Goal: Entertainment & Leisure: Consume media (video, audio)

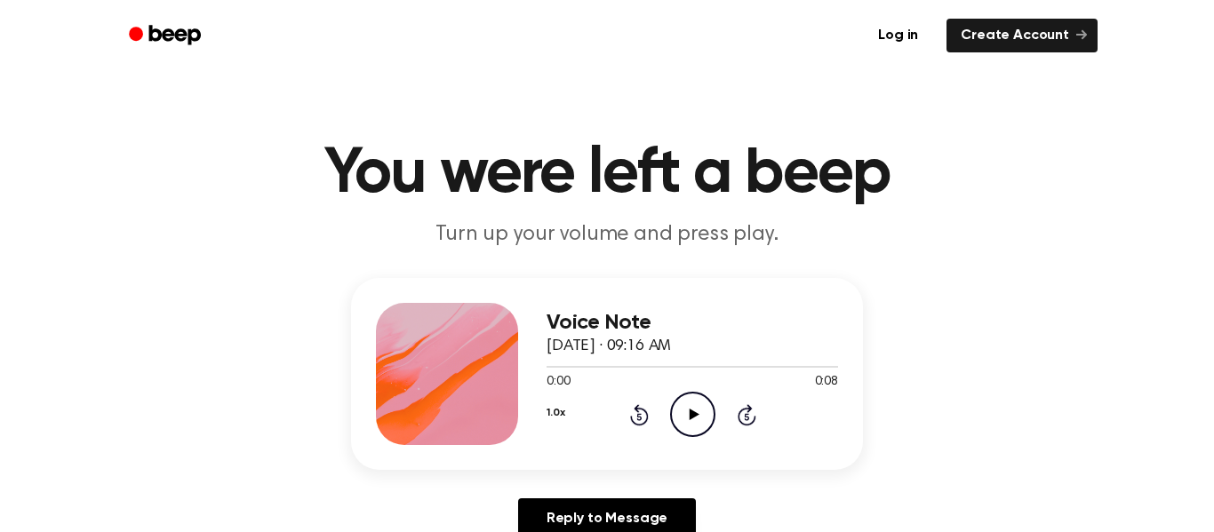
click at [692, 417] on icon at bounding box center [694, 415] width 10 height 12
click at [691, 416] on icon "Pause Audio" at bounding box center [692, 414] width 45 height 45
drag, startPoint x: 641, startPoint y: 362, endPoint x: 524, endPoint y: 363, distance: 116.4
click at [524, 363] on div "Voice Note October 3, 2025 · 09:16 AM 0:02 0:08 Your browser does not support t…" at bounding box center [607, 374] width 512 height 192
click at [894, 343] on div "Voice Note October 3, 2025 · 09:16 AM 0:02 0:08 Your browser does not support t…" at bounding box center [606, 415] width 1171 height 275
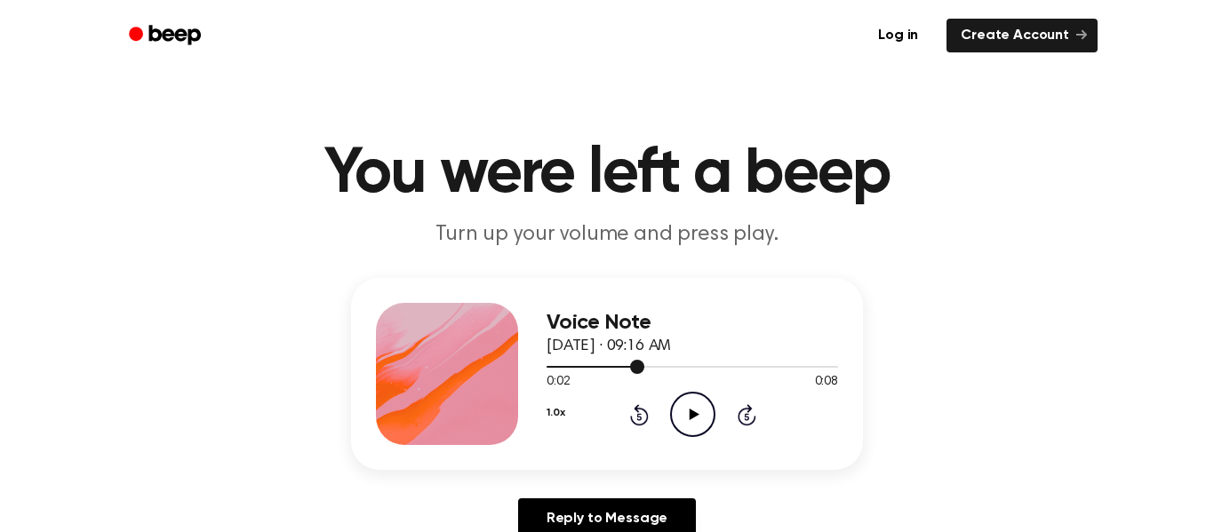
drag, startPoint x: 638, startPoint y: 367, endPoint x: 585, endPoint y: 366, distance: 53.3
click at [585, 366] on div at bounding box center [595, 367] width 98 height 2
click at [691, 409] on icon "Play Audio" at bounding box center [692, 414] width 45 height 45
drag, startPoint x: 798, startPoint y: 364, endPoint x: 679, endPoint y: 362, distance: 119.1
click at [679, 362] on div at bounding box center [691, 366] width 291 height 14
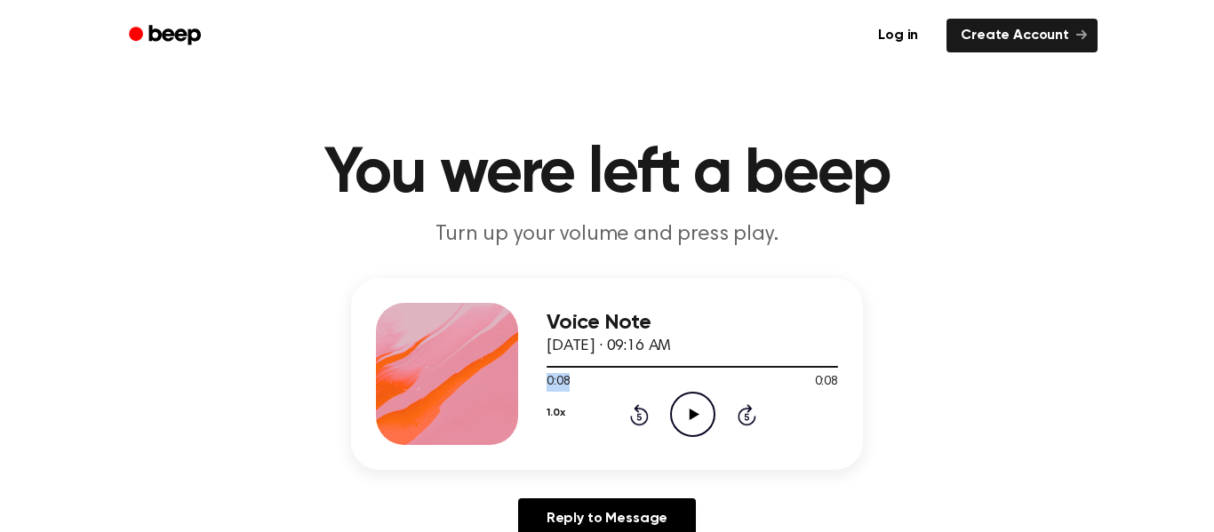
drag, startPoint x: 832, startPoint y: 364, endPoint x: 570, endPoint y: 391, distance: 262.6
click at [570, 391] on div "0:08 0:08 Your browser does not support the [object Object] element." at bounding box center [691, 375] width 291 height 33
click at [634, 419] on icon "Rewind 5 seconds" at bounding box center [639, 414] width 20 height 23
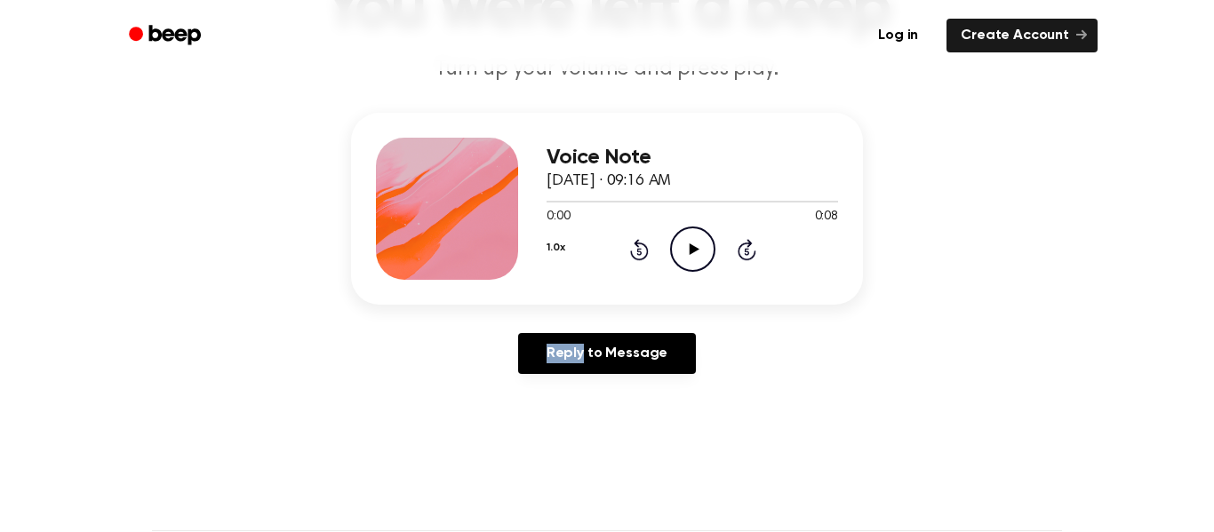
scroll to position [169, 0]
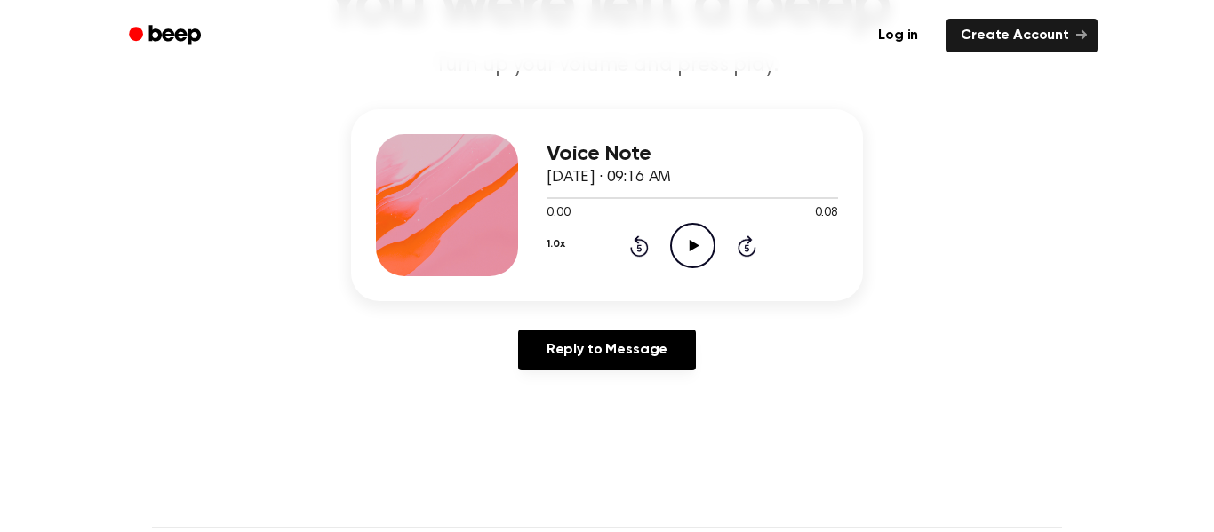
click at [830, 398] on main "You were left a beep Turn up your volume and press play. Voice Note October 3, …" at bounding box center [607, 379] width 1214 height 1096
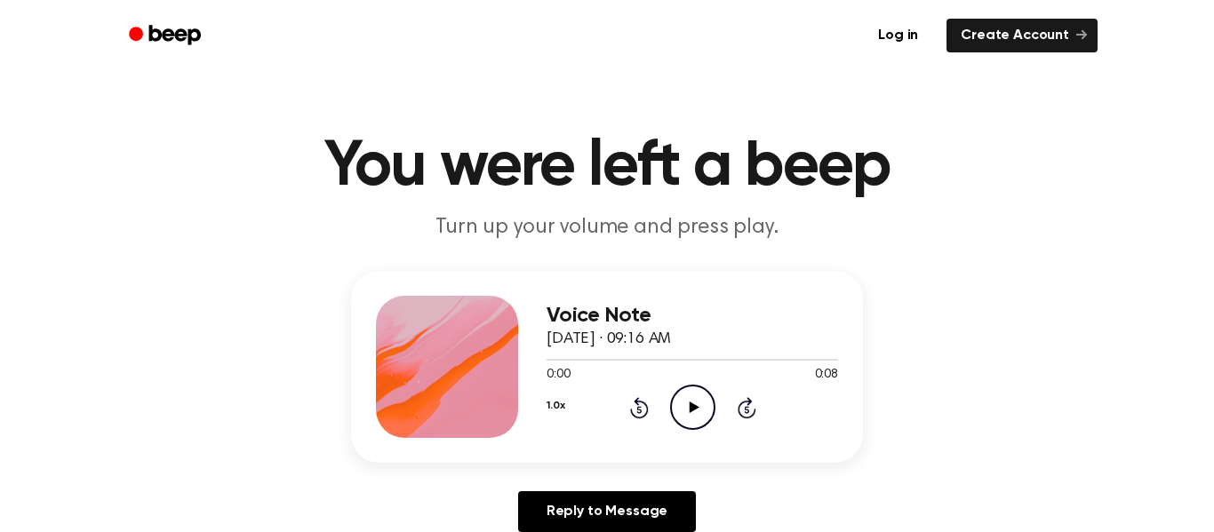
scroll to position [0, 0]
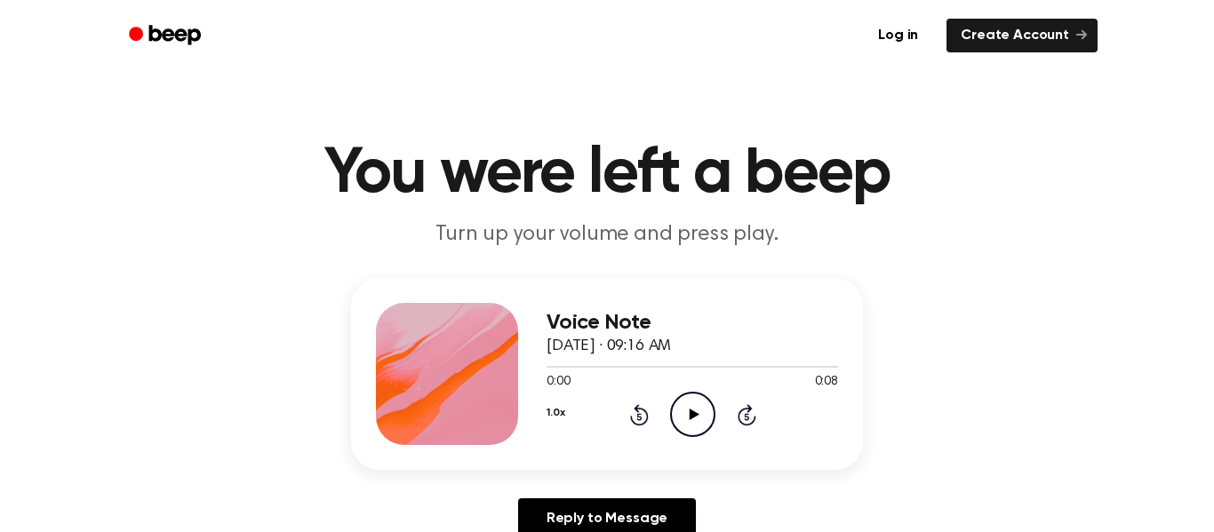
click at [699, 418] on icon "Play Audio" at bounding box center [692, 414] width 45 height 45
click at [692, 403] on icon "Play Audio" at bounding box center [692, 414] width 45 height 45
click at [689, 410] on icon at bounding box center [694, 415] width 10 height 12
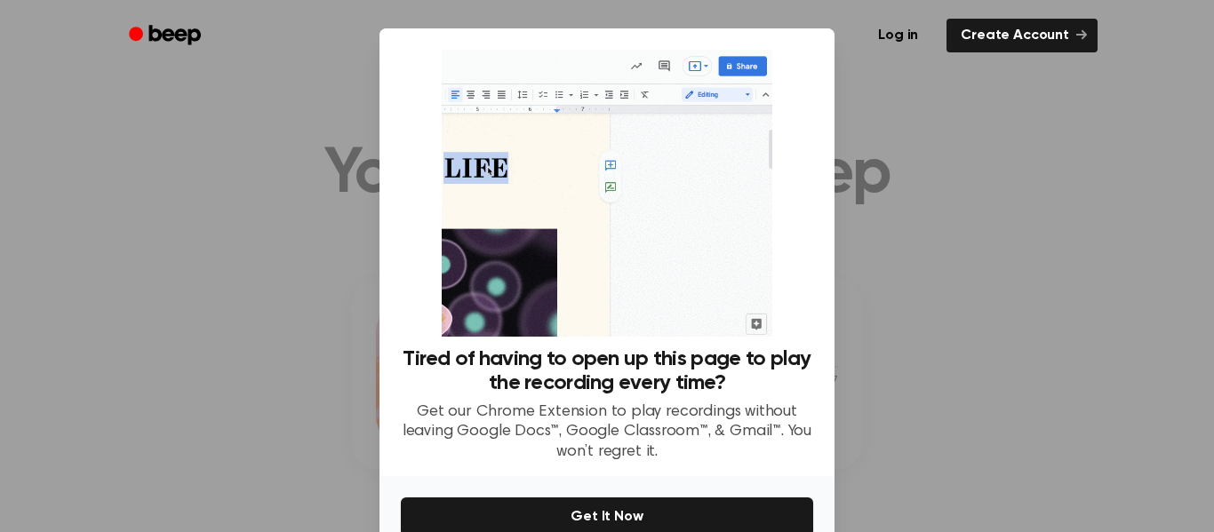
click at [965, 323] on div at bounding box center [607, 266] width 1214 height 532
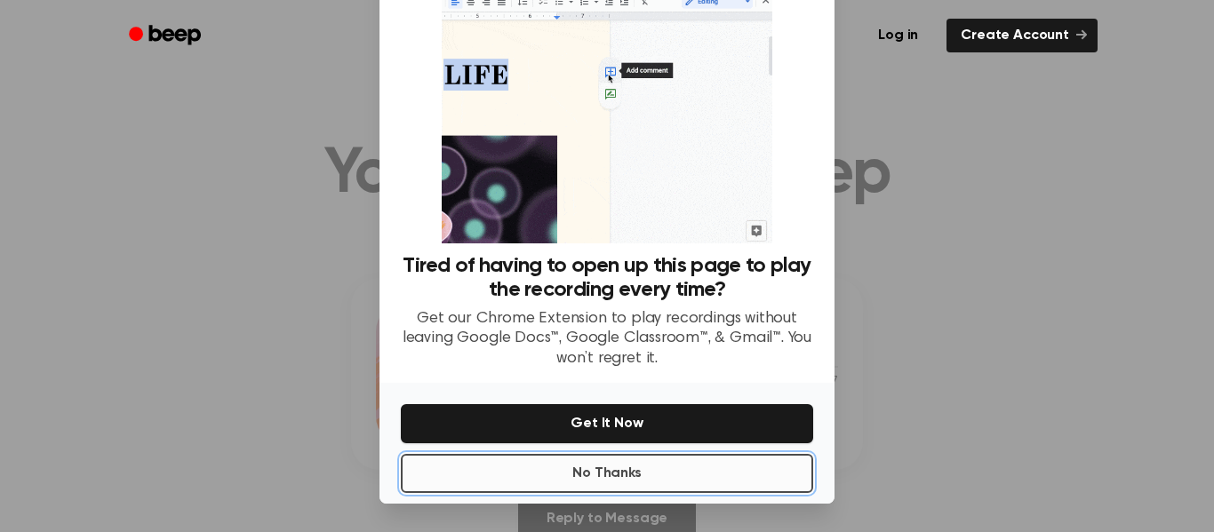
click at [627, 474] on button "No Thanks" at bounding box center [607, 473] width 412 height 39
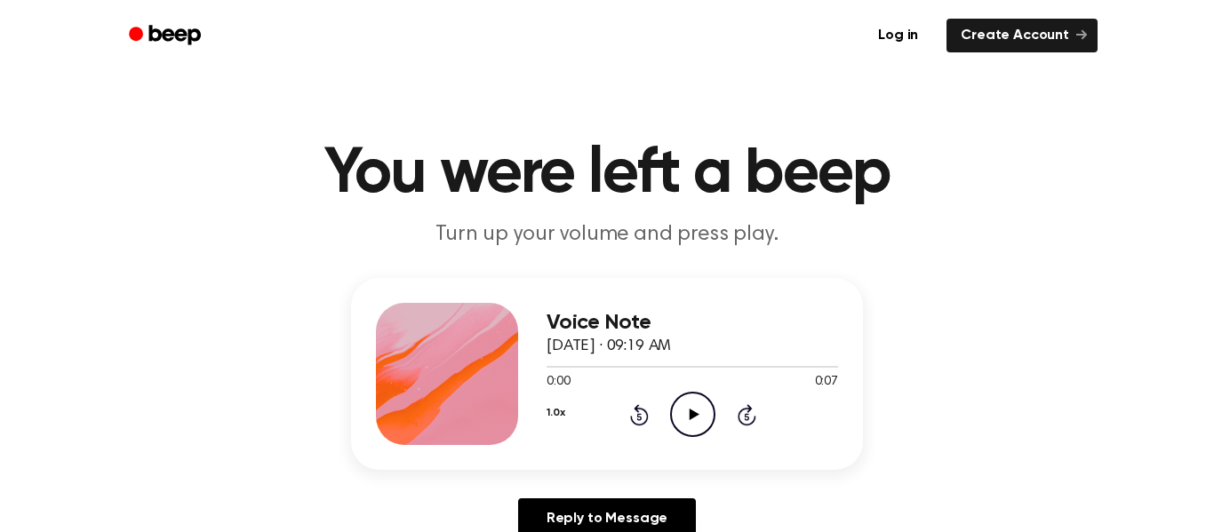
click at [697, 429] on icon "Play Audio" at bounding box center [692, 414] width 45 height 45
click at [683, 406] on icon "Play Audio" at bounding box center [692, 414] width 45 height 45
click at [690, 426] on icon "Play Audio" at bounding box center [692, 414] width 45 height 45
click at [697, 417] on icon "Play Audio" at bounding box center [692, 414] width 45 height 45
click at [706, 408] on icon "Play Audio" at bounding box center [692, 414] width 45 height 45
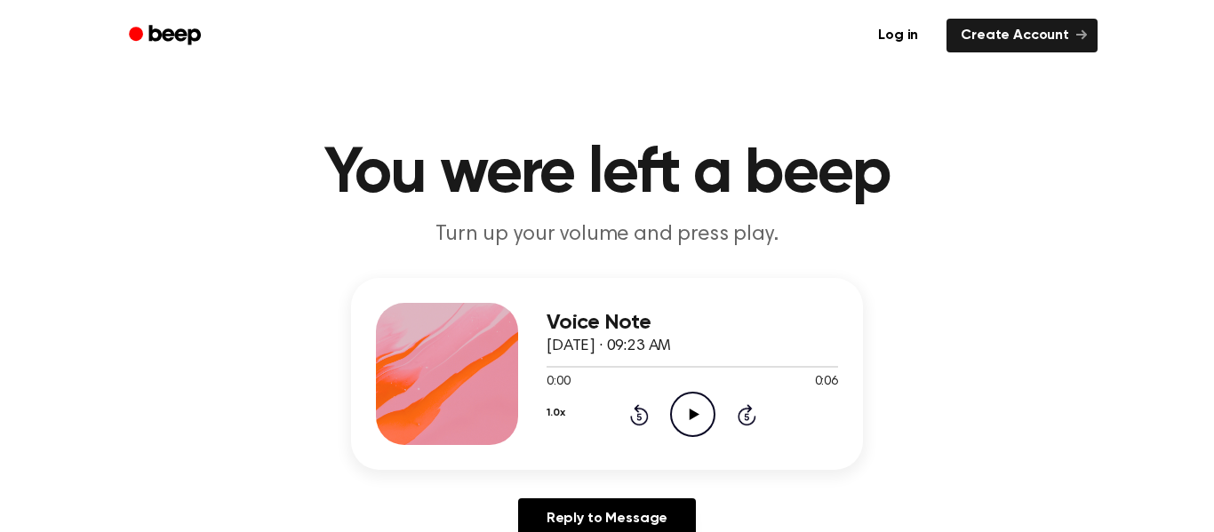
click at [696, 407] on icon "Play Audio" at bounding box center [692, 414] width 45 height 45
click at [681, 410] on icon "Play Audio" at bounding box center [692, 414] width 45 height 45
click at [702, 393] on icon "Play Audio" at bounding box center [692, 414] width 45 height 45
